Goal: Transaction & Acquisition: Obtain resource

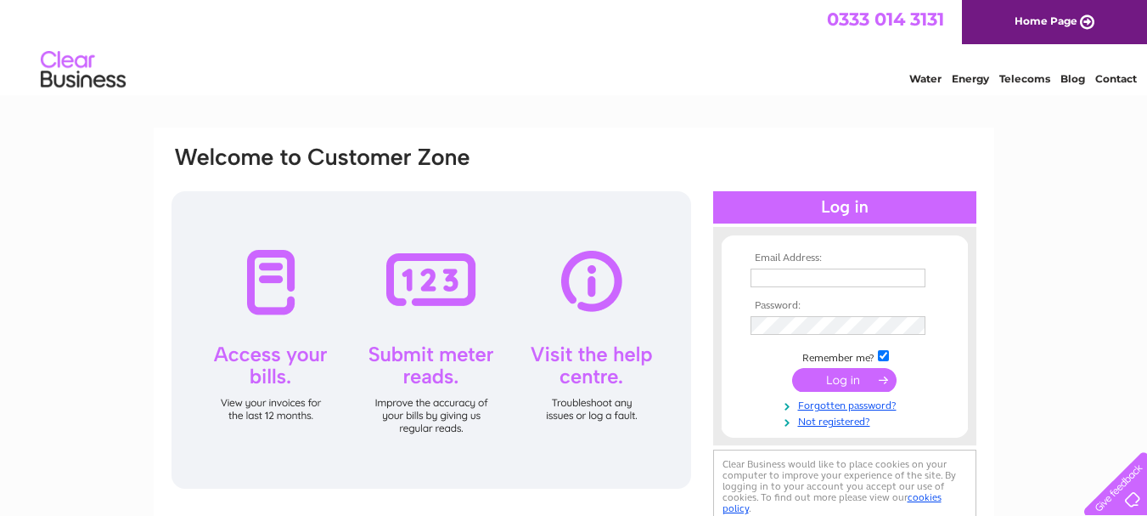
type input "waller.chemist@nhs.net"
click at [830, 372] on input "submit" at bounding box center [844, 380] width 104 height 24
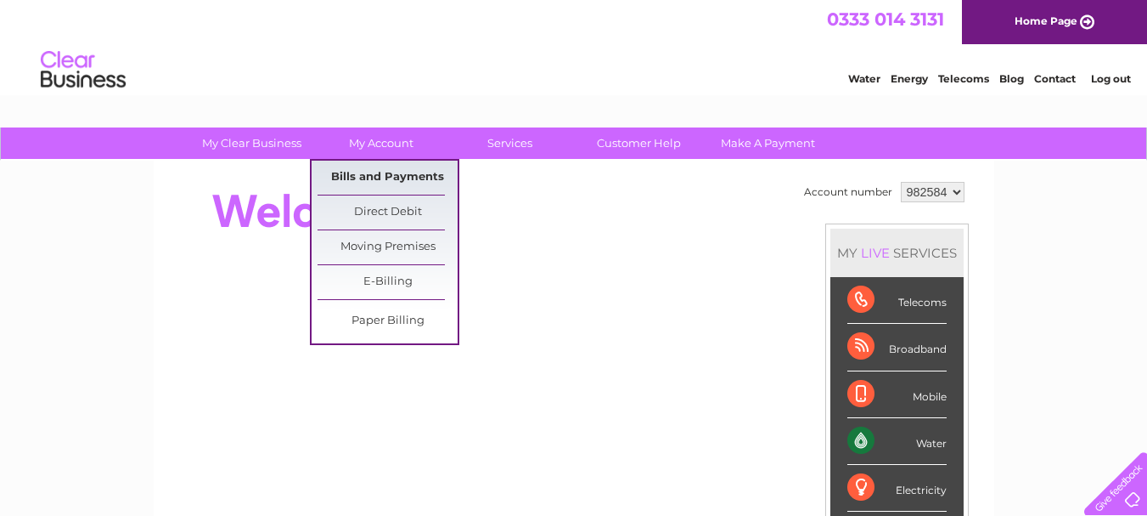
click at [369, 171] on link "Bills and Payments" at bounding box center [388, 178] width 140 height 34
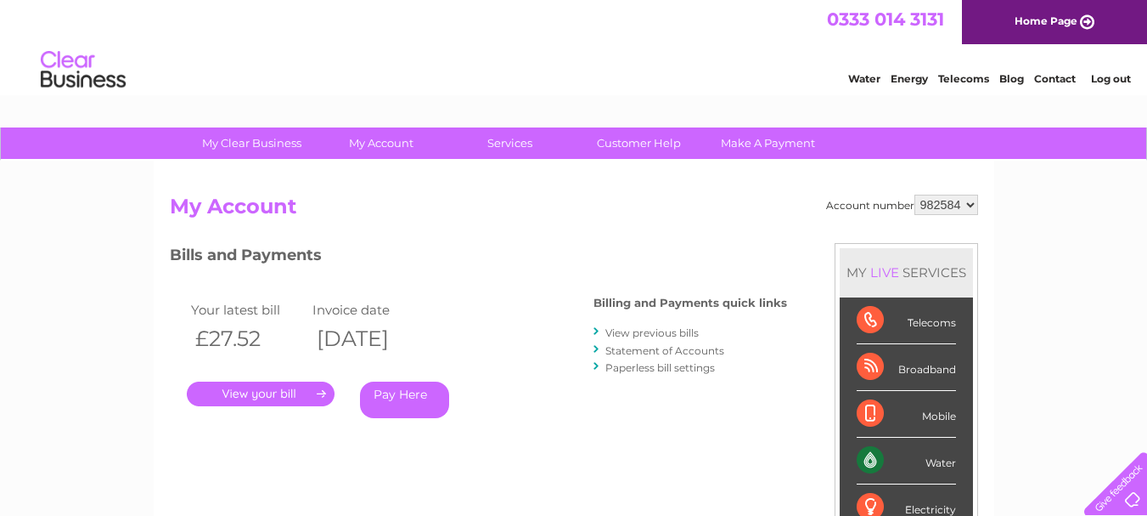
click at [653, 330] on link "View previous bills" at bounding box center [652, 332] width 93 height 13
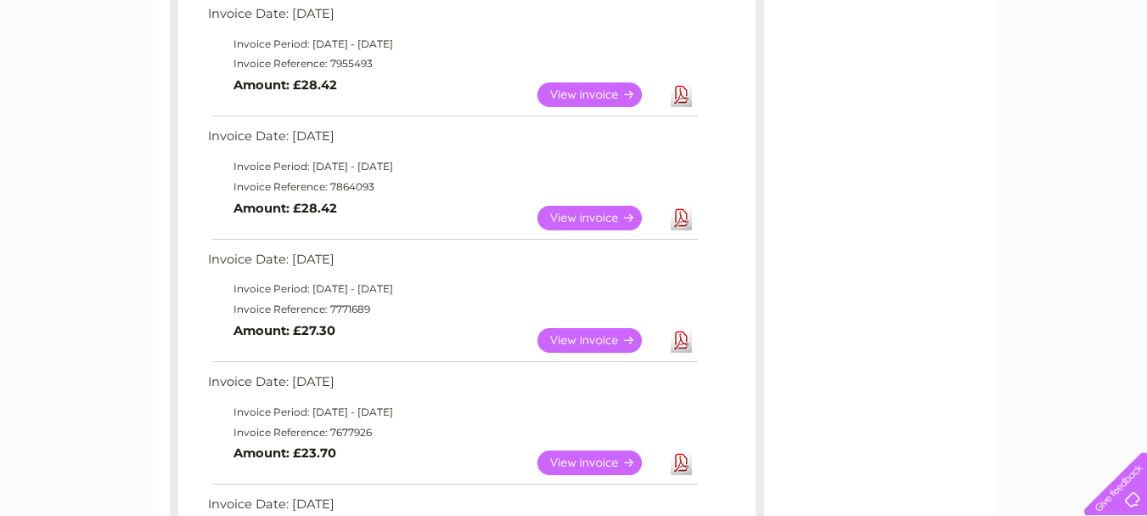
scroll to position [442, 0]
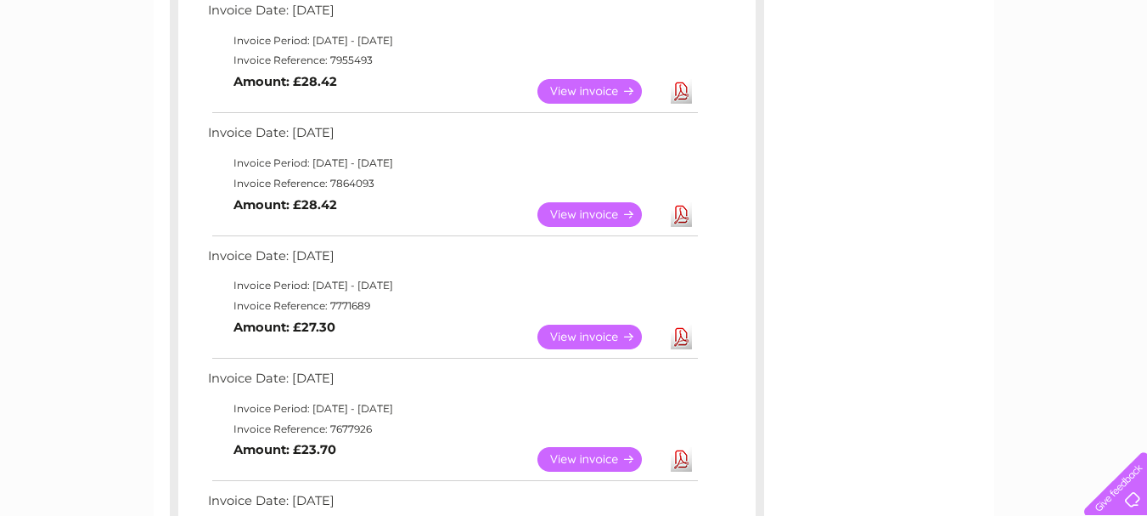
click at [564, 348] on link "View" at bounding box center [600, 336] width 125 height 25
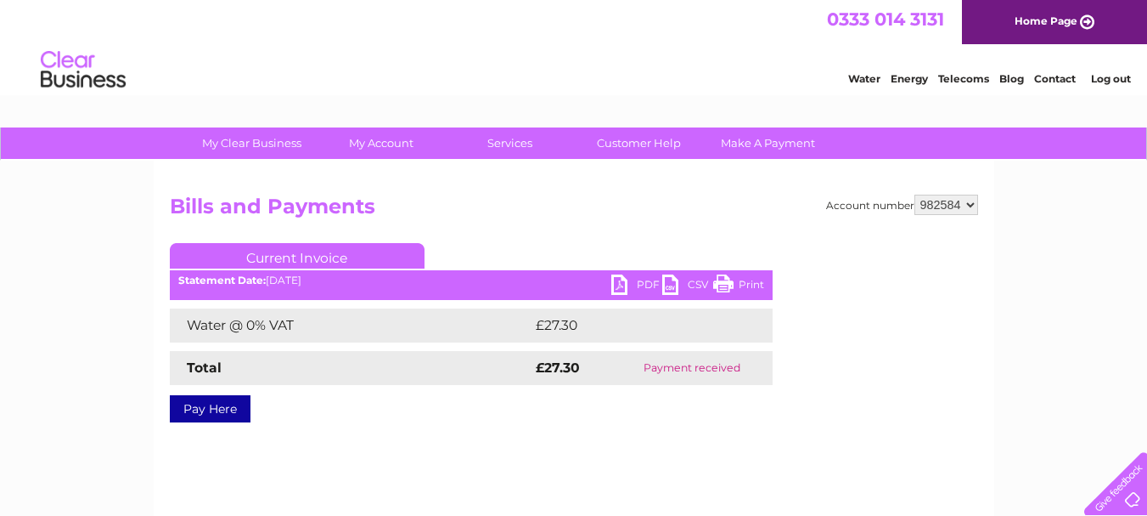
click at [626, 282] on link "PDF" at bounding box center [636, 286] width 51 height 25
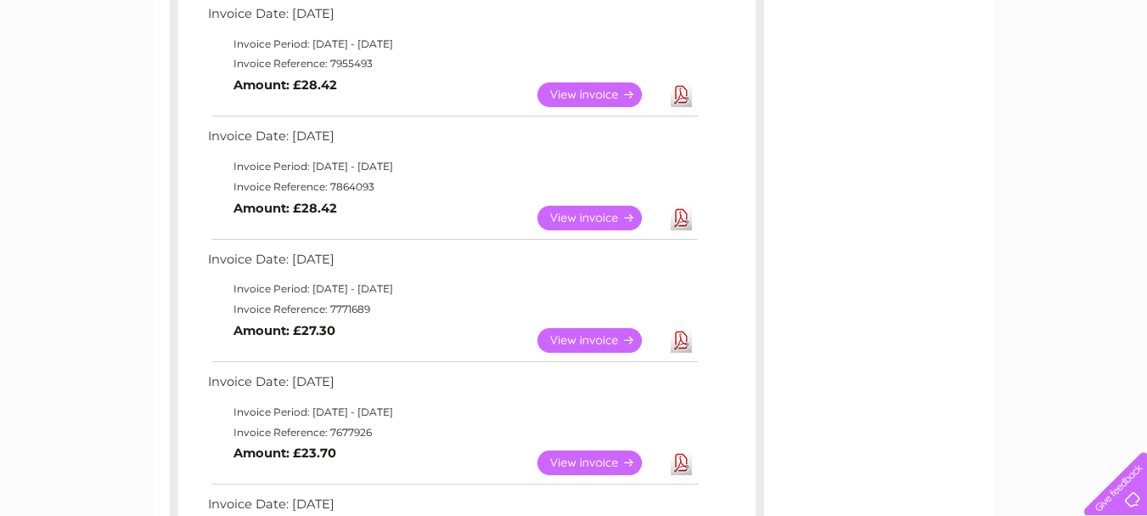
click at [579, 217] on link "View" at bounding box center [600, 218] width 125 height 25
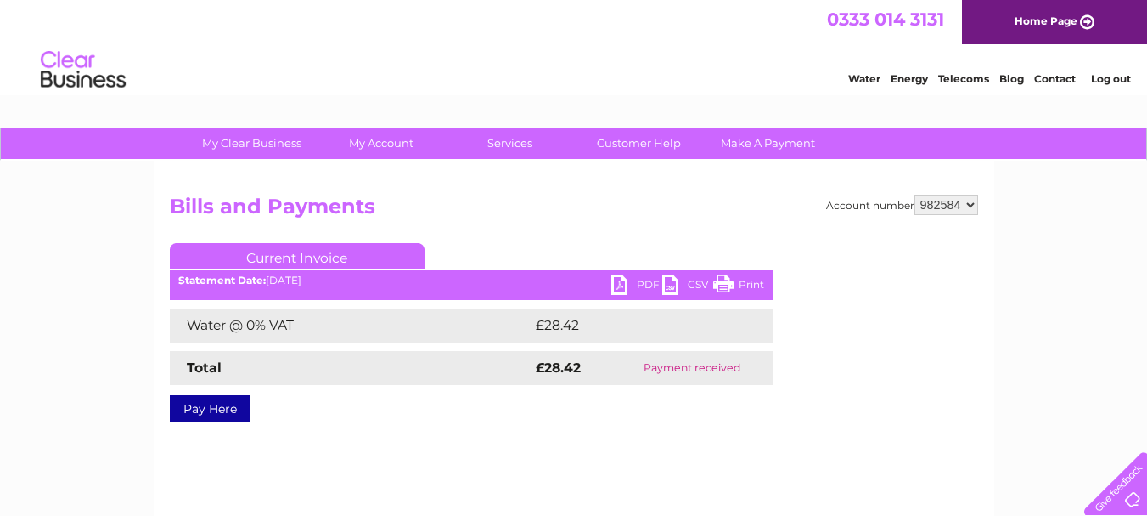
click at [613, 291] on link "PDF" at bounding box center [636, 286] width 51 height 25
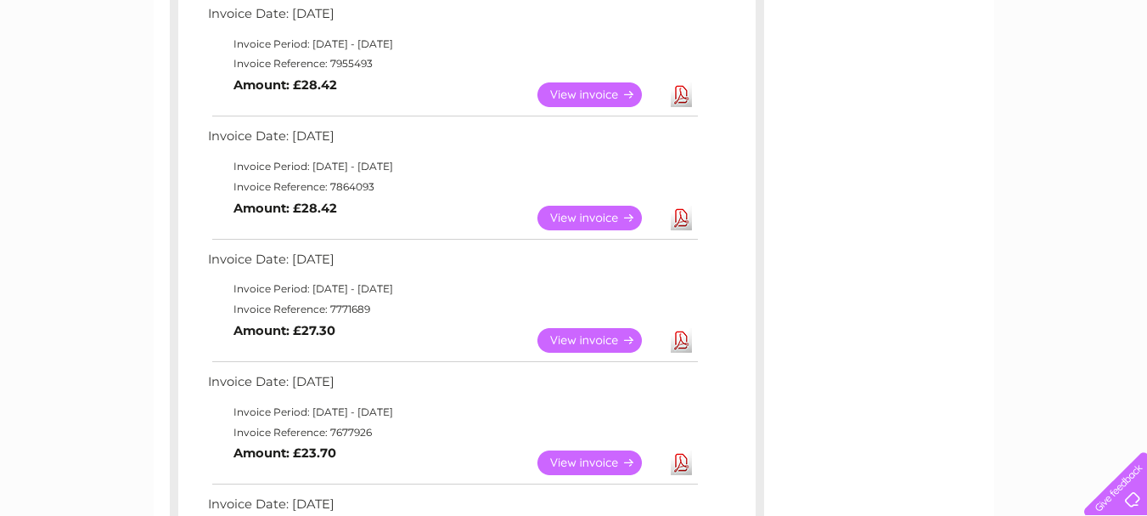
click at [583, 96] on link "View" at bounding box center [600, 94] width 125 height 25
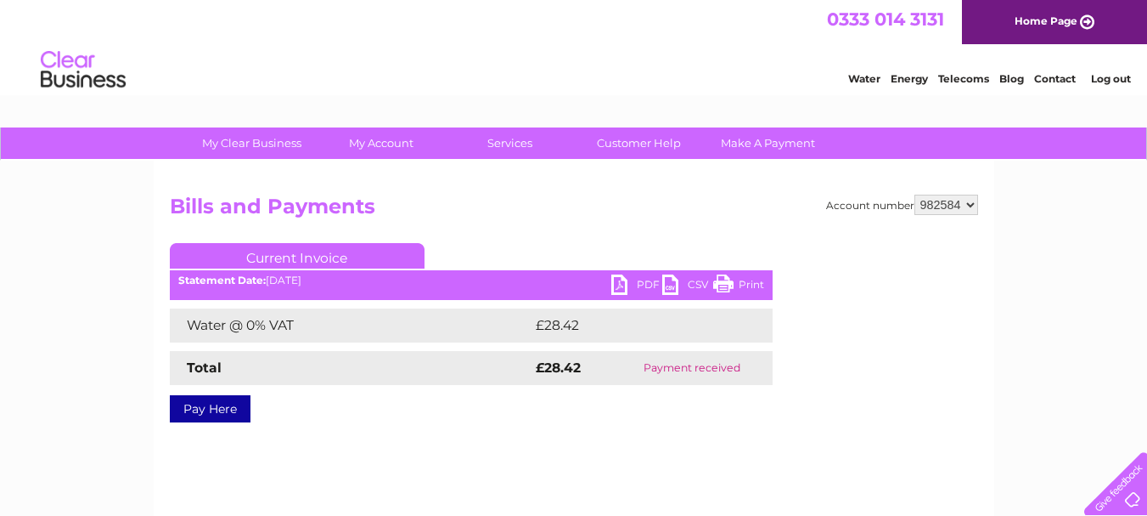
click at [634, 273] on ul "Current Invoice" at bounding box center [471, 258] width 603 height 31
click at [623, 283] on link "PDF" at bounding box center [636, 286] width 51 height 25
click at [1123, 75] on link "Log out" at bounding box center [1111, 78] width 40 height 13
